Goal: Find specific page/section: Find specific page/section

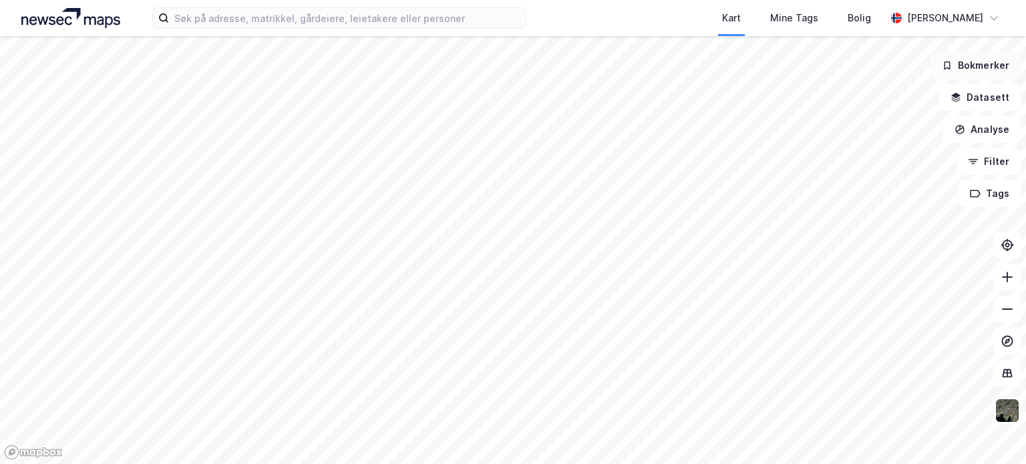
click at [980, 62] on button "Bokmerker" at bounding box center [975, 65] width 90 height 27
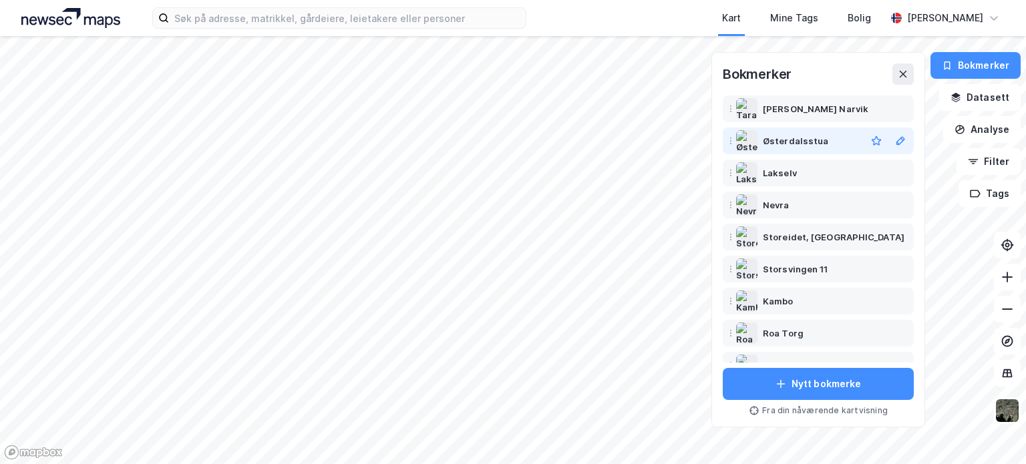
click at [809, 138] on div "Østerdalsstua" at bounding box center [795, 141] width 65 height 16
